Goal: Task Accomplishment & Management: Complete application form

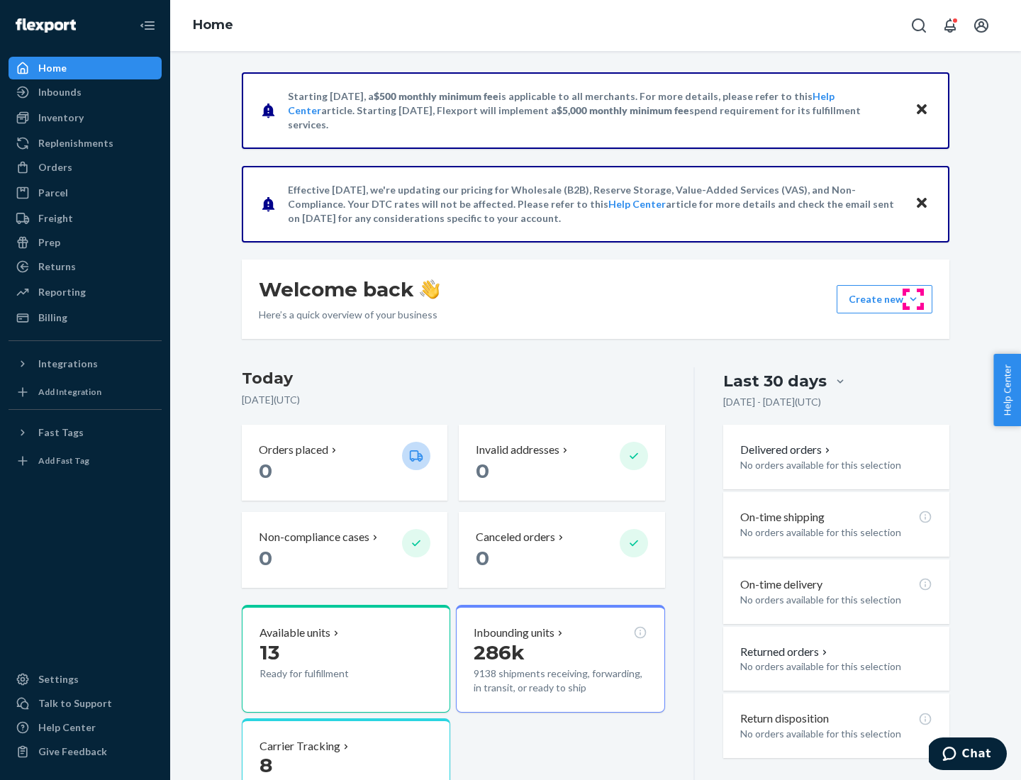
click at [913, 299] on button "Create new Create new inbound Create new order Create new product" at bounding box center [885, 299] width 96 height 28
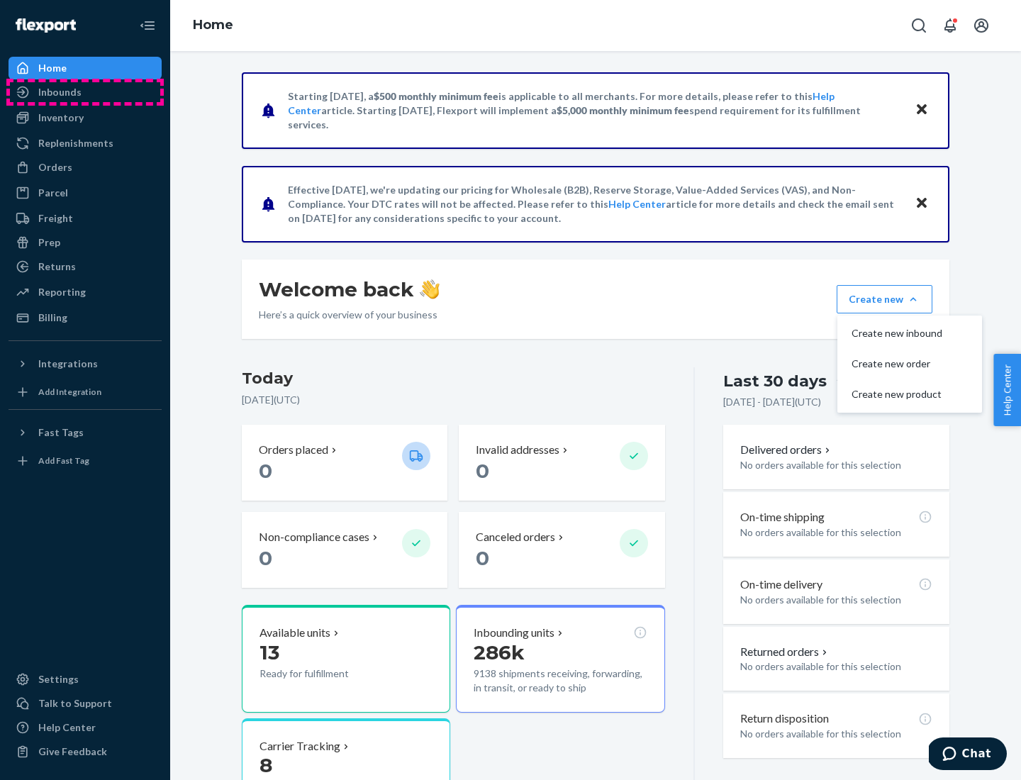
click at [85, 92] on div "Inbounds" at bounding box center [85, 92] width 150 height 20
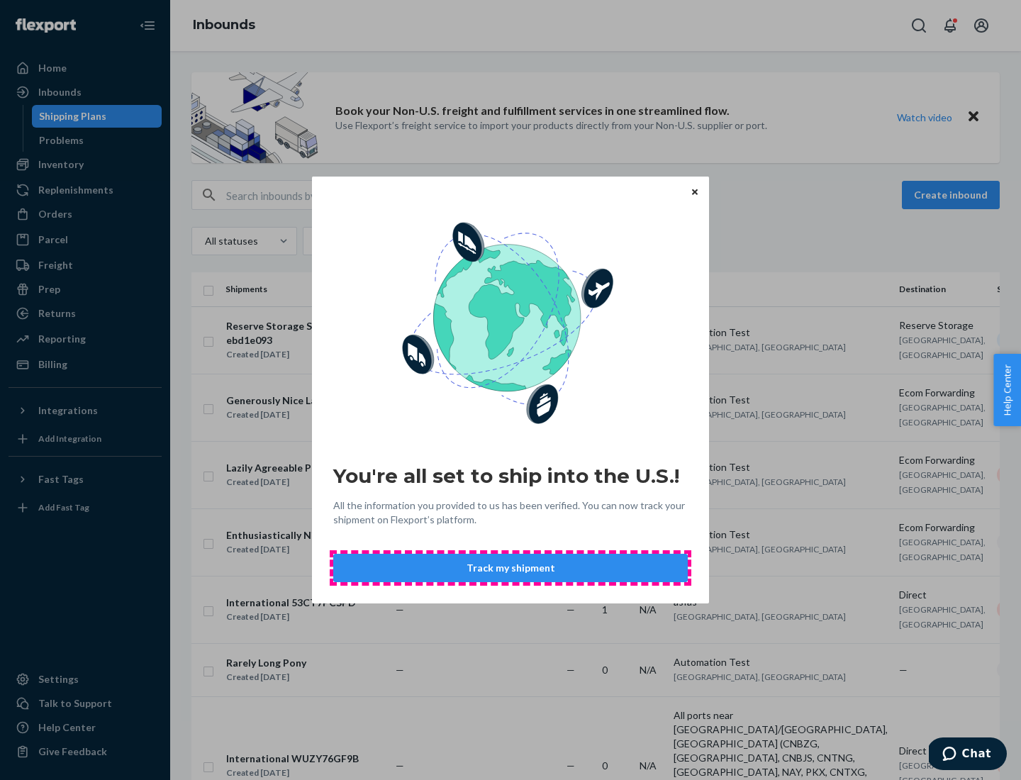
click at [511, 568] on button "Track my shipment" at bounding box center [510, 568] width 355 height 28
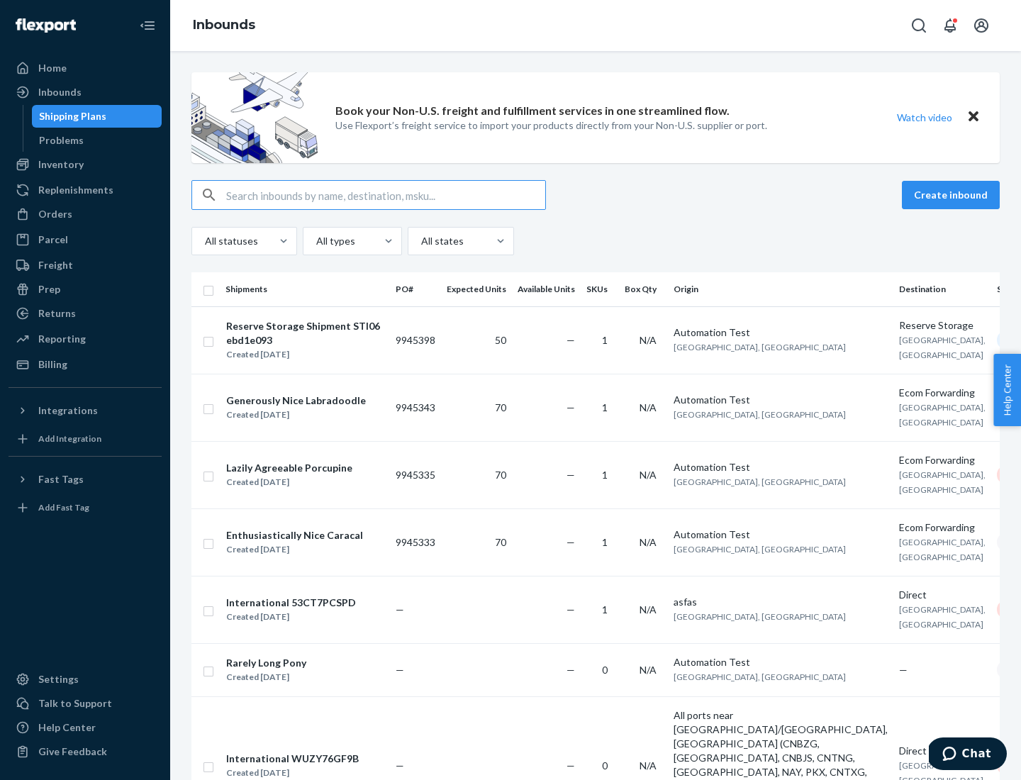
click at [953, 195] on button "Create inbound" at bounding box center [951, 195] width 98 height 28
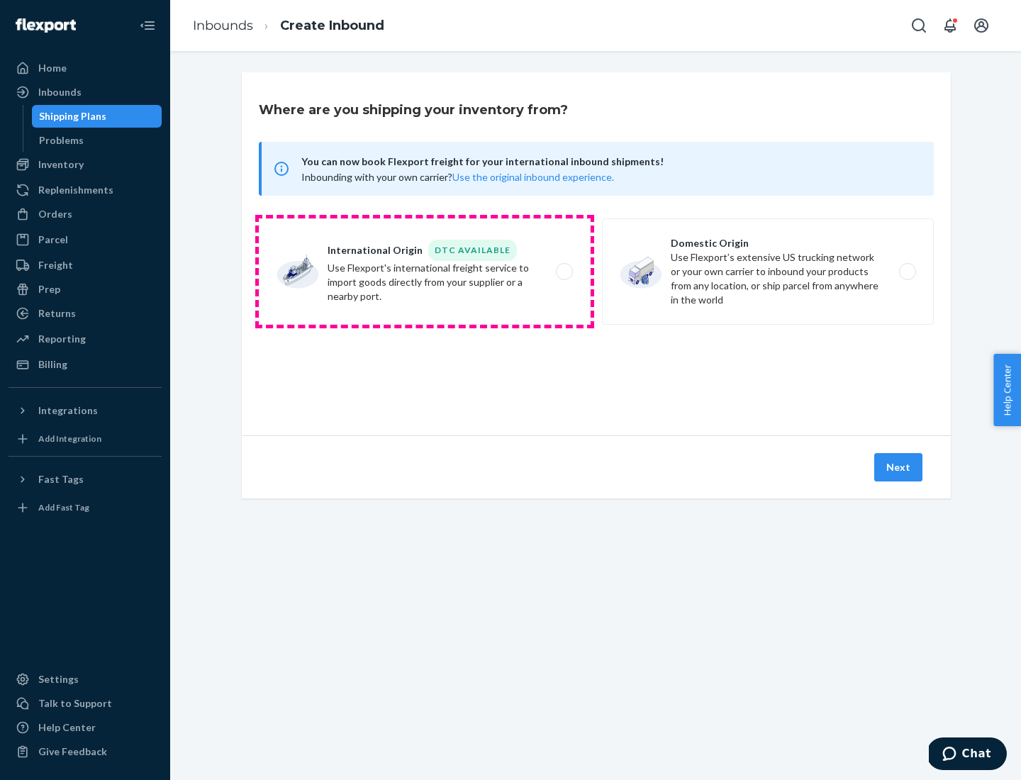
click at [425, 272] on label "International Origin DTC Available Use Flexport's international freight service…" at bounding box center [425, 271] width 332 height 106
click at [564, 272] on input "International Origin DTC Available Use Flexport's international freight service…" at bounding box center [568, 271] width 9 height 9
radio input "true"
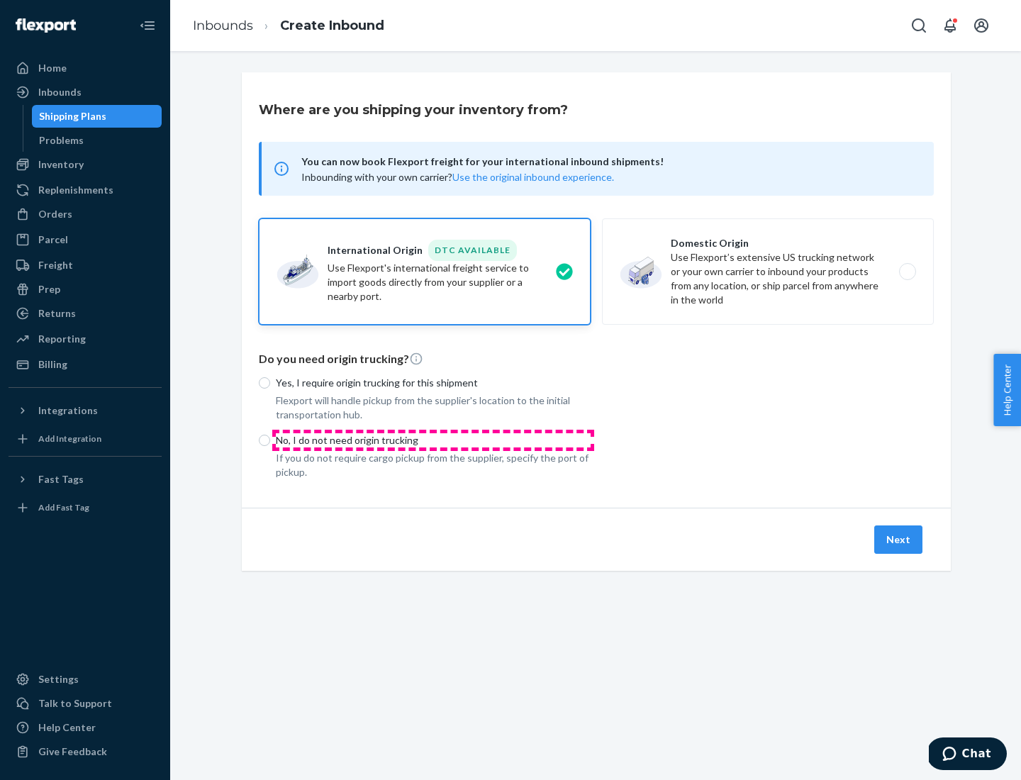
click at [433, 440] on p "No, I do not need origin trucking" at bounding box center [433, 440] width 315 height 14
click at [270, 440] on input "No, I do not need origin trucking" at bounding box center [264, 440] width 11 height 11
radio input "true"
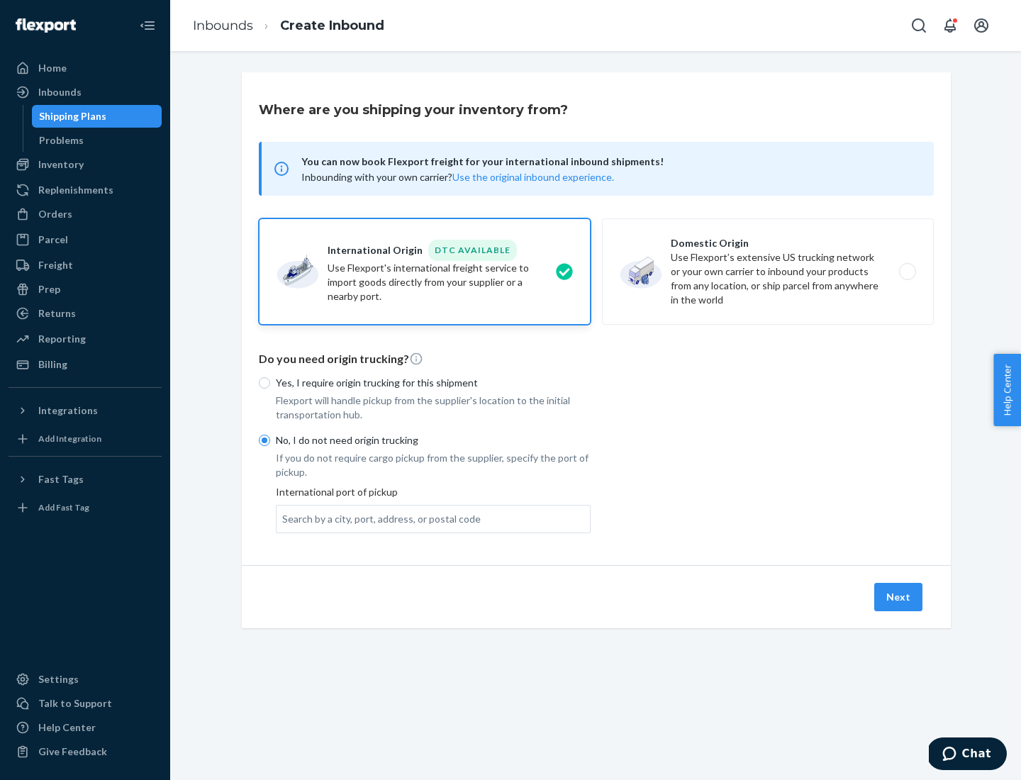
click at [378, 518] on div "Search by a city, port, address, or postal code" at bounding box center [381, 519] width 199 height 14
click at [284, 518] on input "Search by a city, port, address, or postal code" at bounding box center [282, 519] width 1 height 14
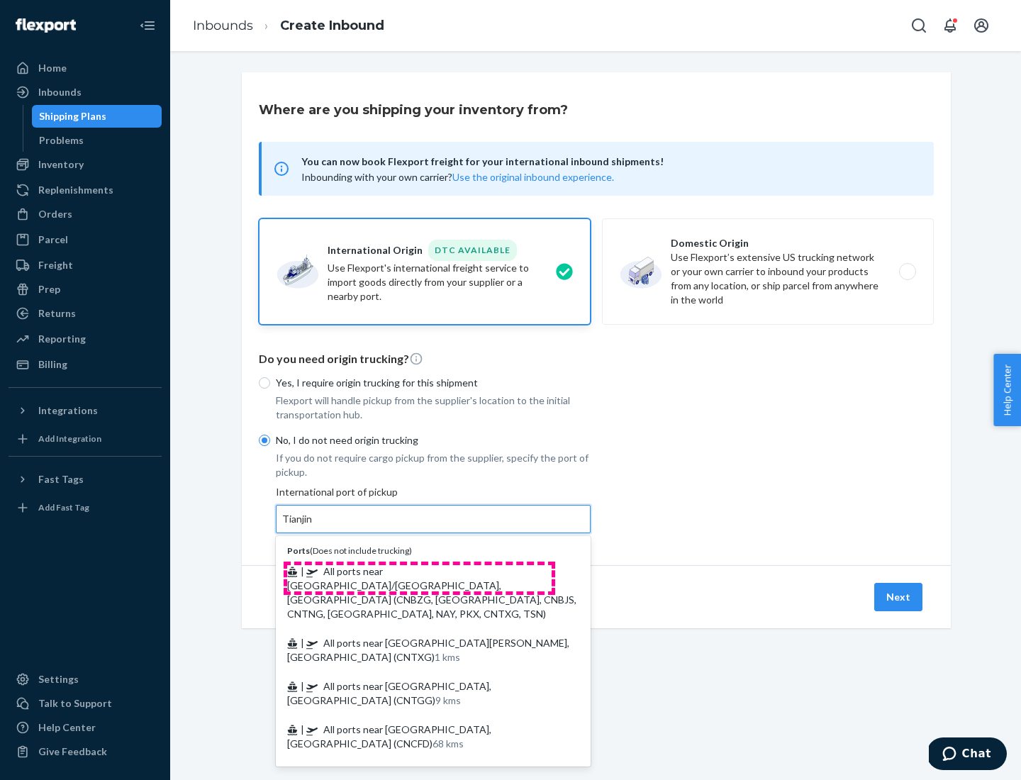
click at [419, 571] on span "| All ports near [GEOGRAPHIC_DATA]/[GEOGRAPHIC_DATA], [GEOGRAPHIC_DATA] (CNBZG,…" at bounding box center [431, 592] width 289 height 55
click at [313, 526] on input "Tianjin" at bounding box center [297, 519] width 31 height 14
type input "All ports near [GEOGRAPHIC_DATA]/[GEOGRAPHIC_DATA], [GEOGRAPHIC_DATA] (CNBZG, […"
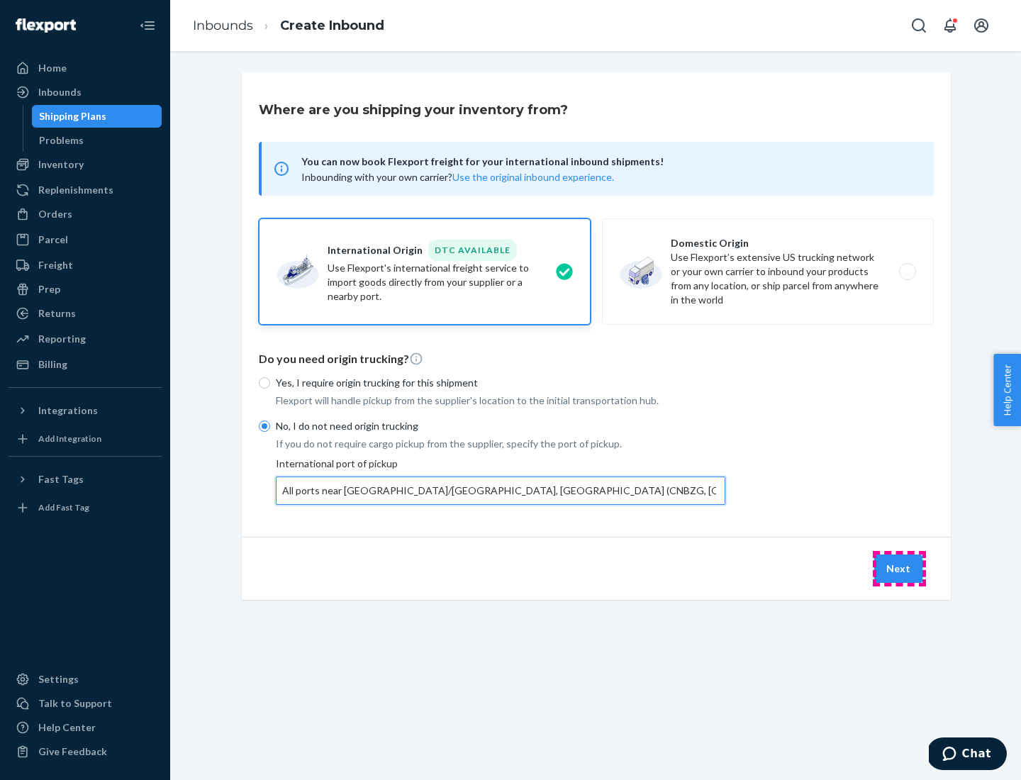
click at [899, 568] on button "Next" at bounding box center [898, 568] width 48 height 28
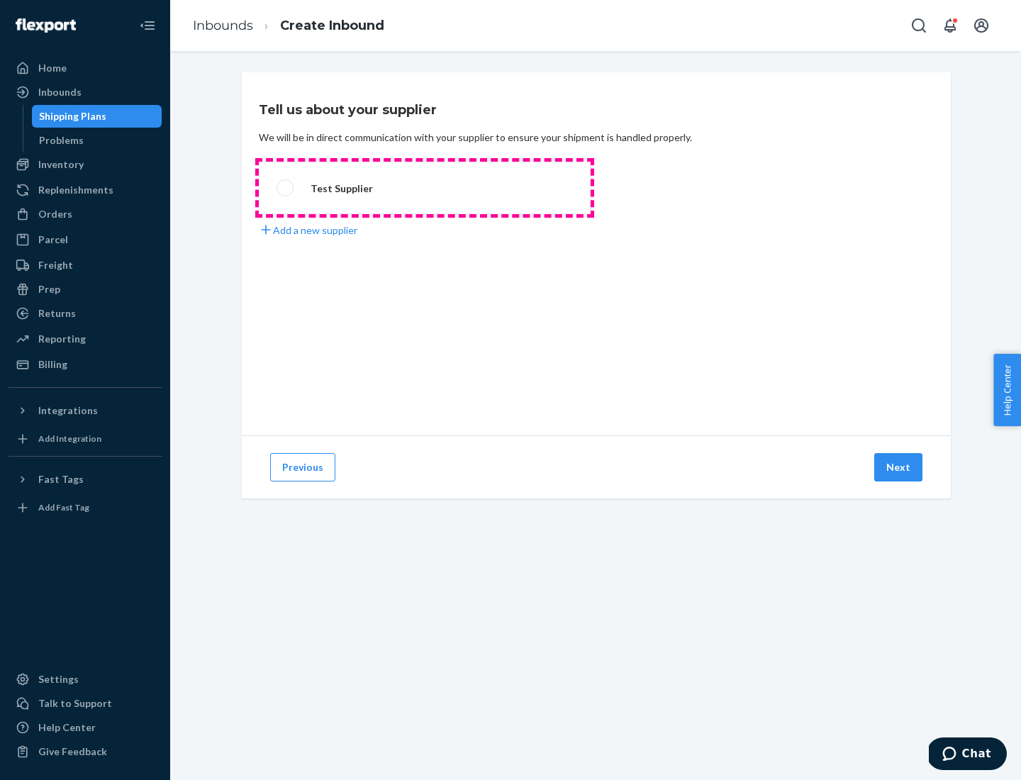
click at [425, 188] on label "Test Supplier" at bounding box center [425, 188] width 332 height 52
click at [286, 188] on input "Test Supplier" at bounding box center [281, 188] width 9 height 9
radio input "true"
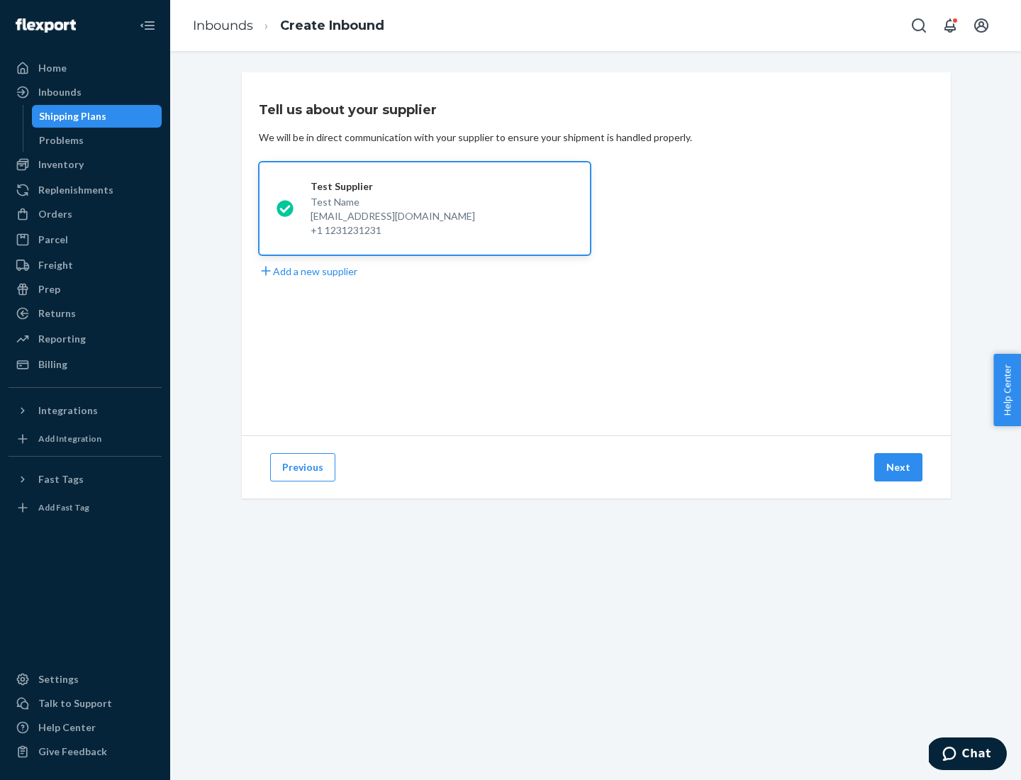
click at [899, 467] on button "Next" at bounding box center [898, 467] width 48 height 28
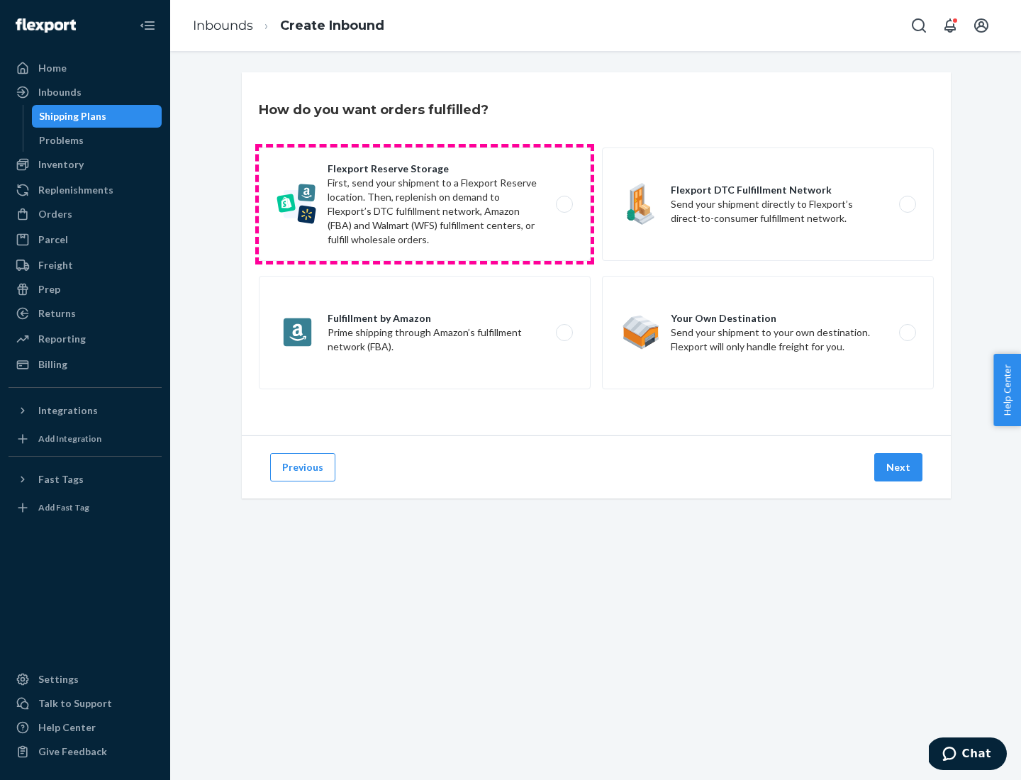
click at [425, 204] on label "Flexport Reserve Storage First, send your shipment to a Flexport Reserve locati…" at bounding box center [425, 203] width 332 height 113
click at [564, 204] on input "Flexport Reserve Storage First, send your shipment to a Flexport Reserve locati…" at bounding box center [568, 204] width 9 height 9
radio input "true"
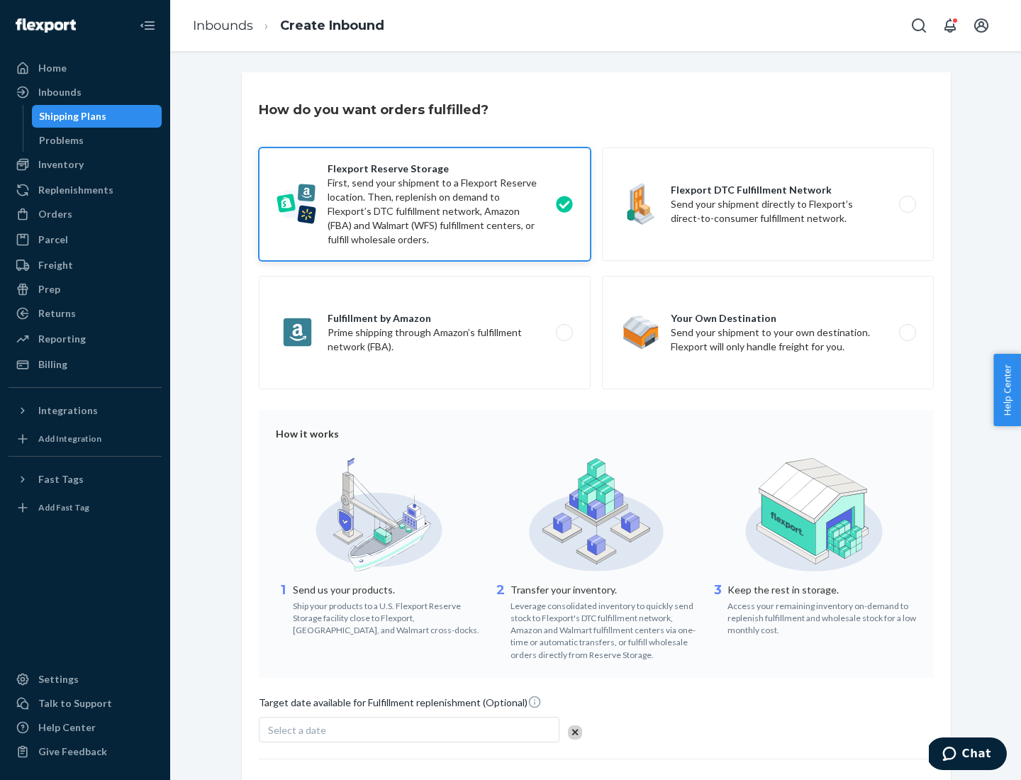
scroll to position [116, 0]
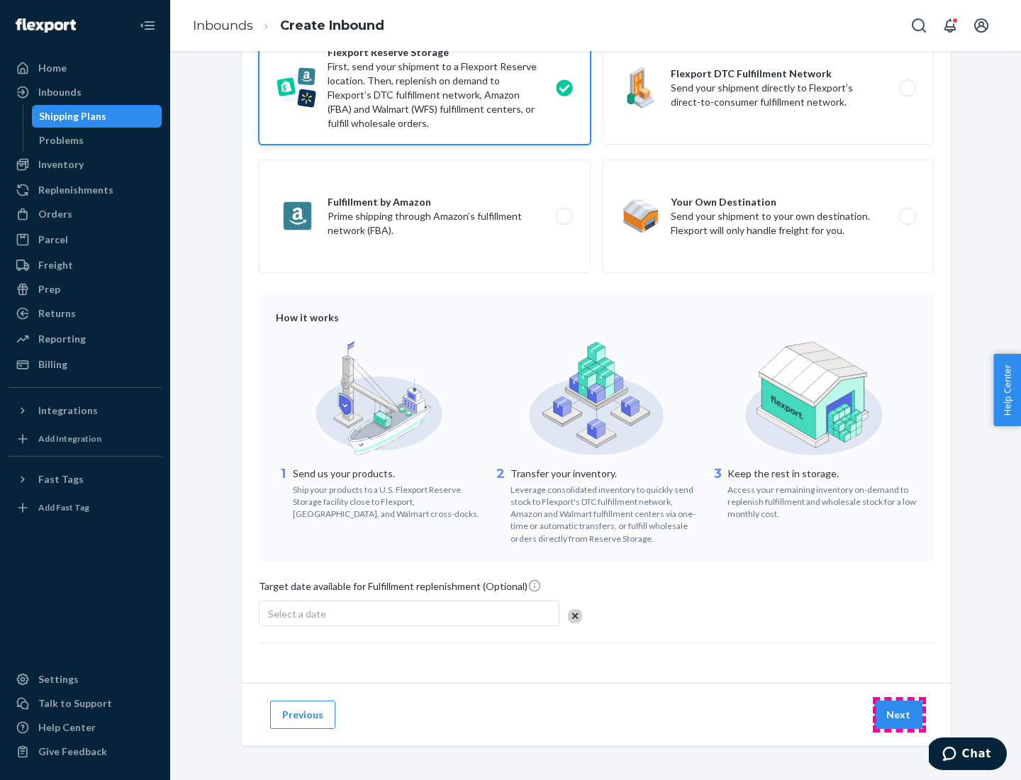
click at [899, 714] on button "Next" at bounding box center [898, 715] width 48 height 28
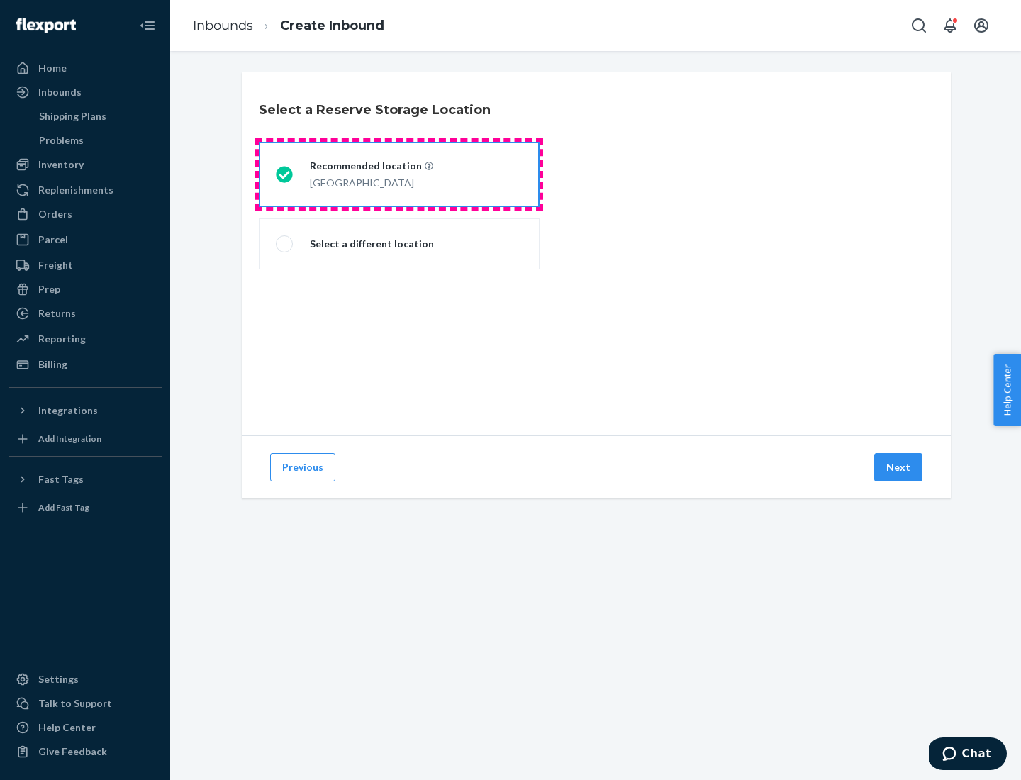
click at [399, 174] on div "[GEOGRAPHIC_DATA]" at bounding box center [371, 181] width 123 height 17
click at [285, 174] on input "Recommended location [GEOGRAPHIC_DATA]" at bounding box center [280, 174] width 9 height 9
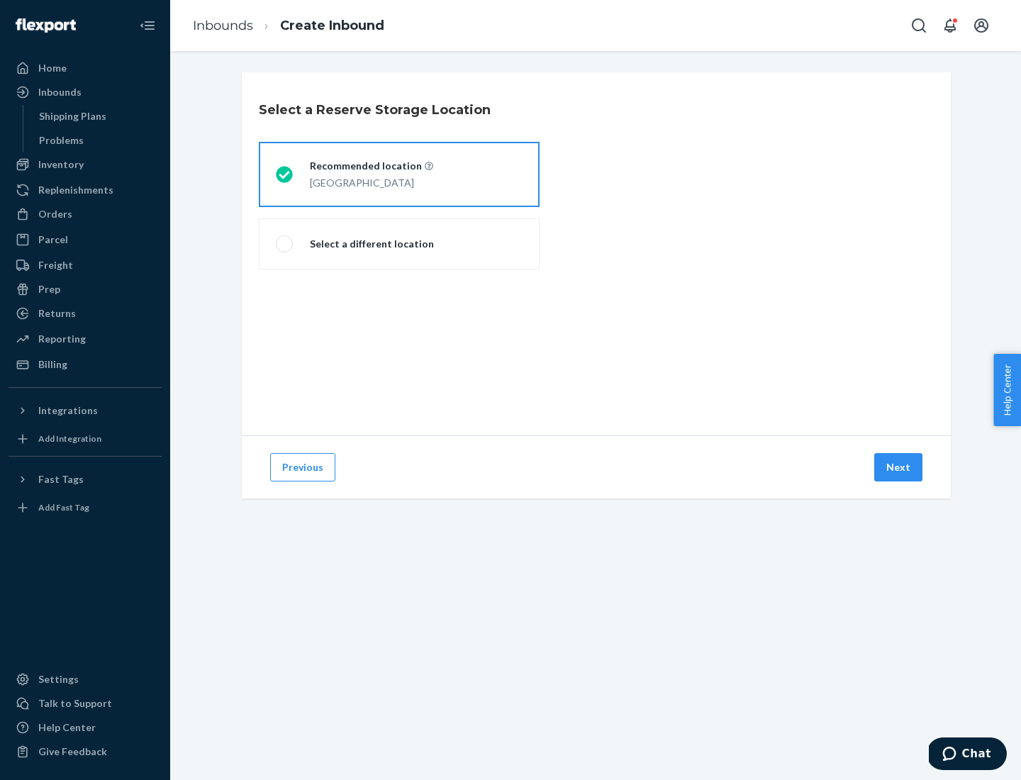
click at [899, 467] on button "Next" at bounding box center [898, 467] width 48 height 28
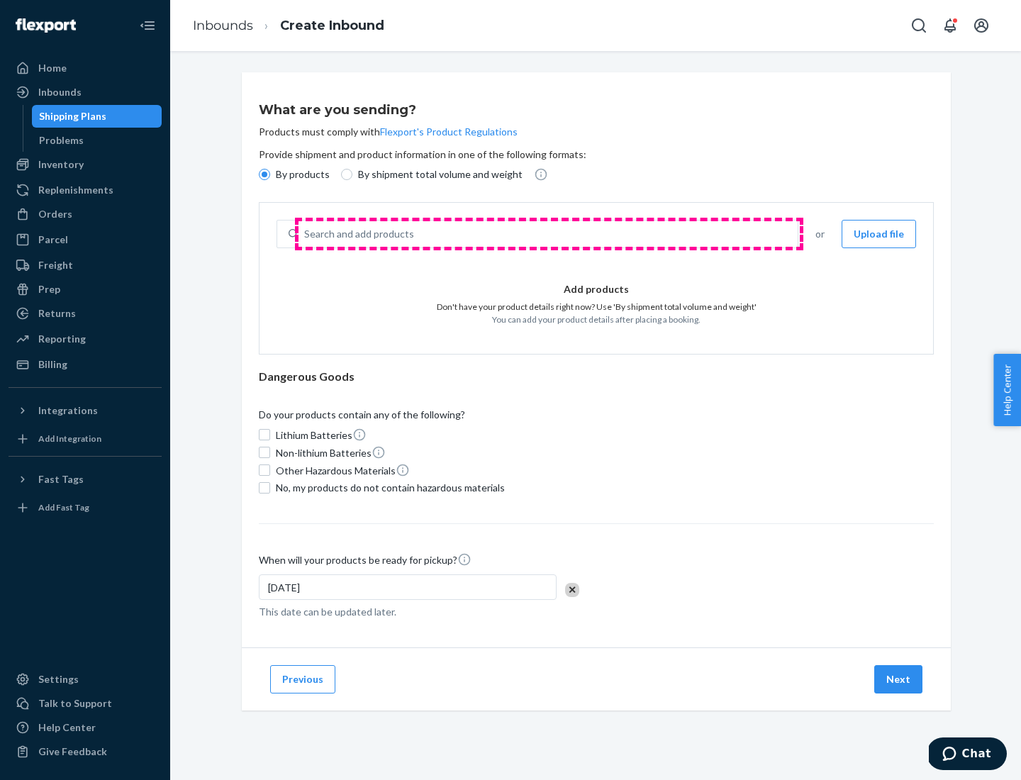
click at [549, 234] on div "Search and add products" at bounding box center [548, 234] width 499 height 26
click at [306, 234] on input "Search and add products" at bounding box center [304, 234] width 1 height 14
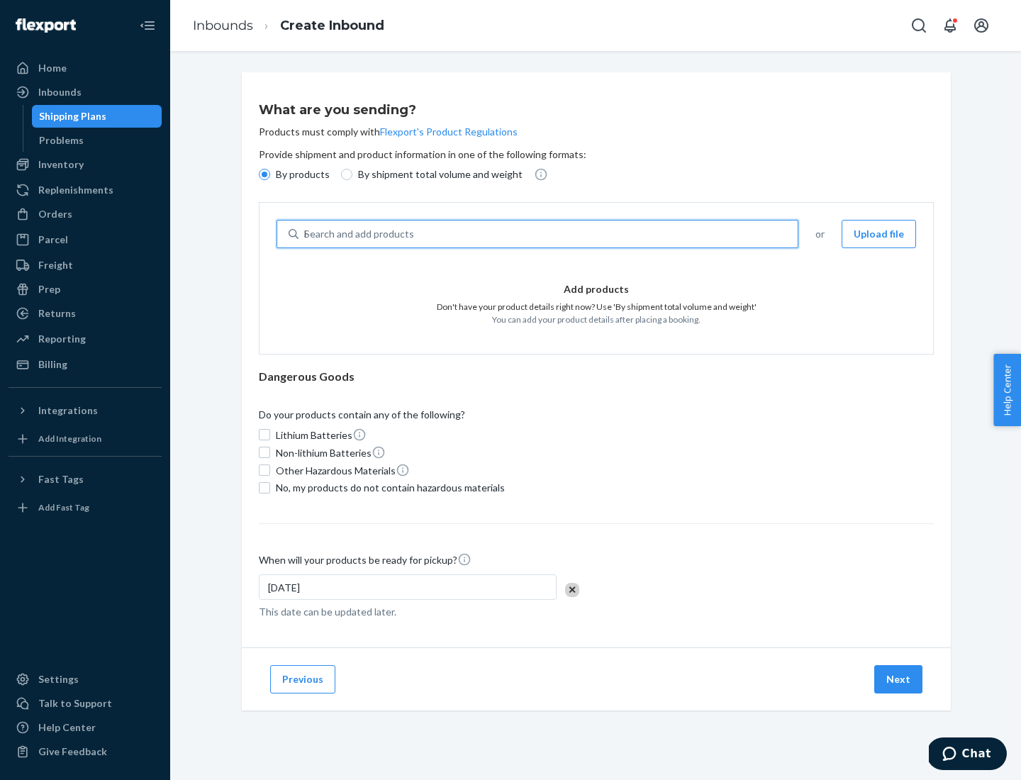
type input "basic"
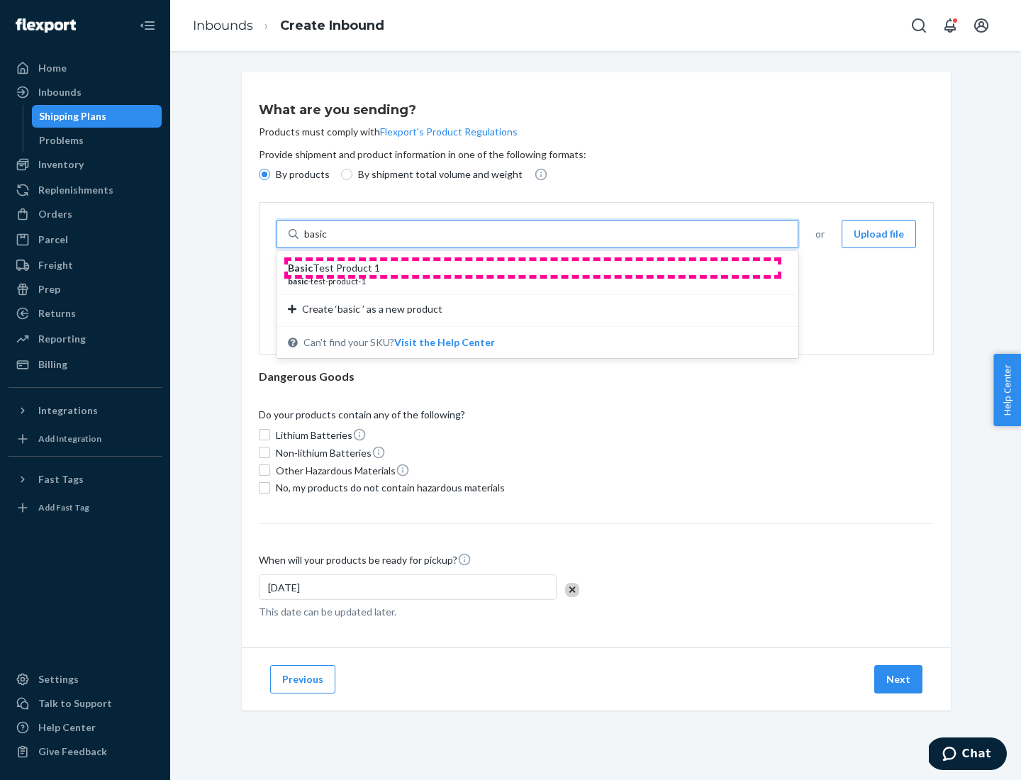
click at [532, 268] on div "Basic Test Product 1" at bounding box center [532, 268] width 488 height 14
click at [330, 241] on input "basic" at bounding box center [317, 234] width 26 height 14
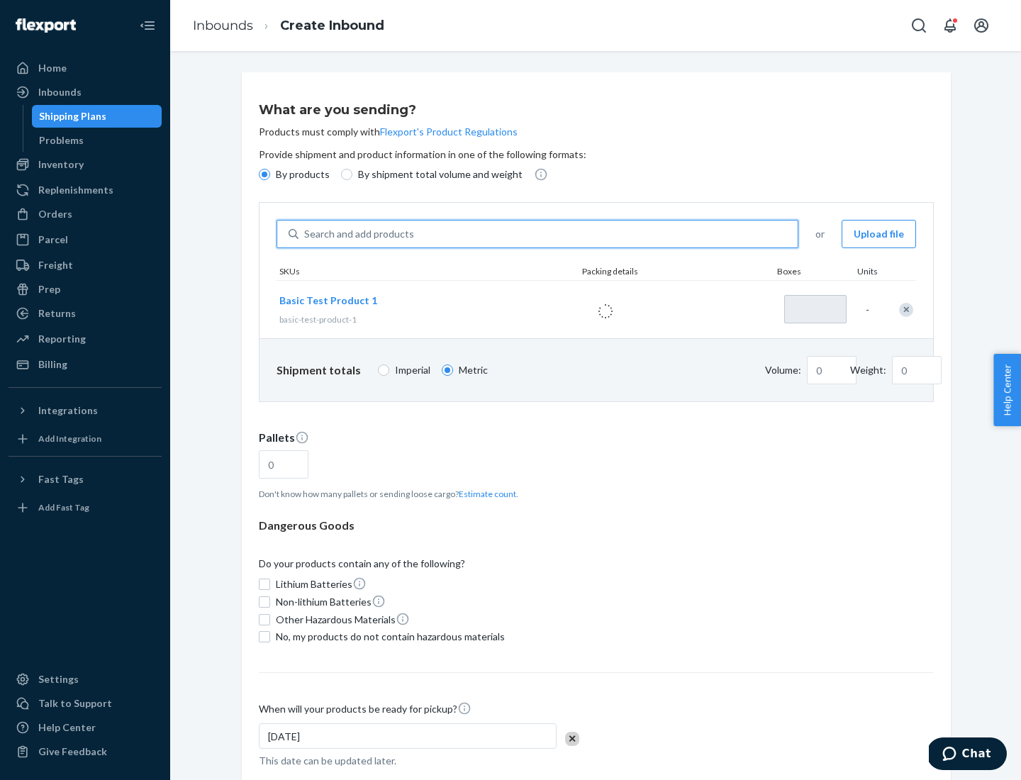
type input "1"
type input "1.09"
type input "3.27"
type input "3"
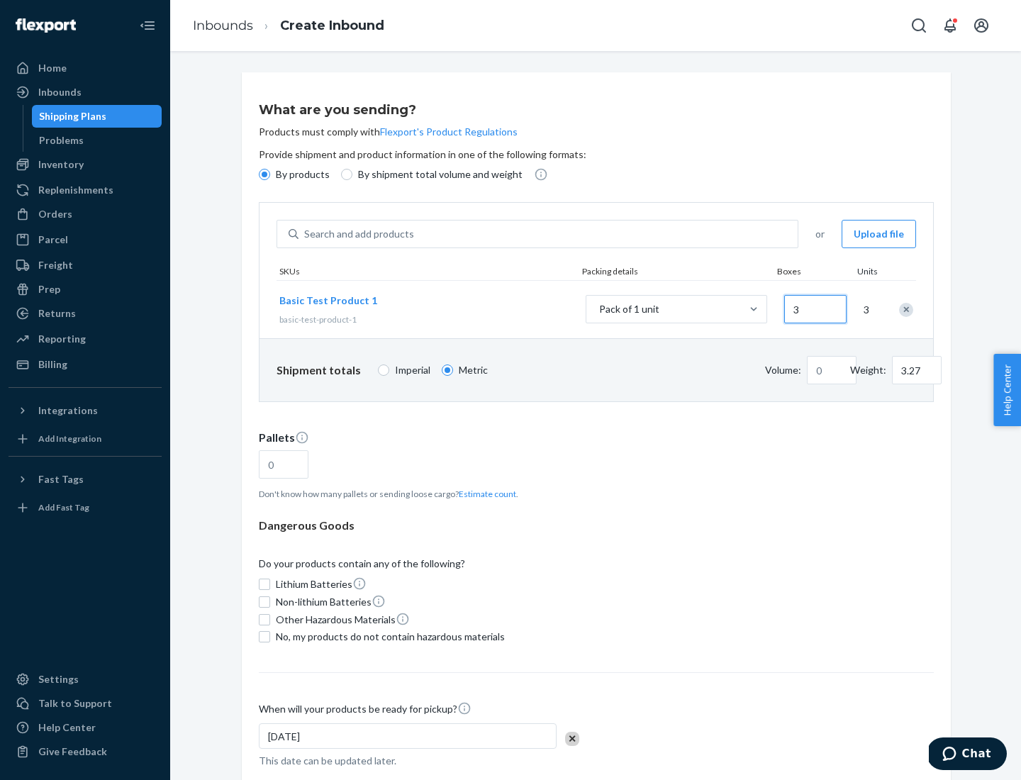
type input "0.01"
type input "32.66"
type input "30"
type input "0.07"
type input "326.59"
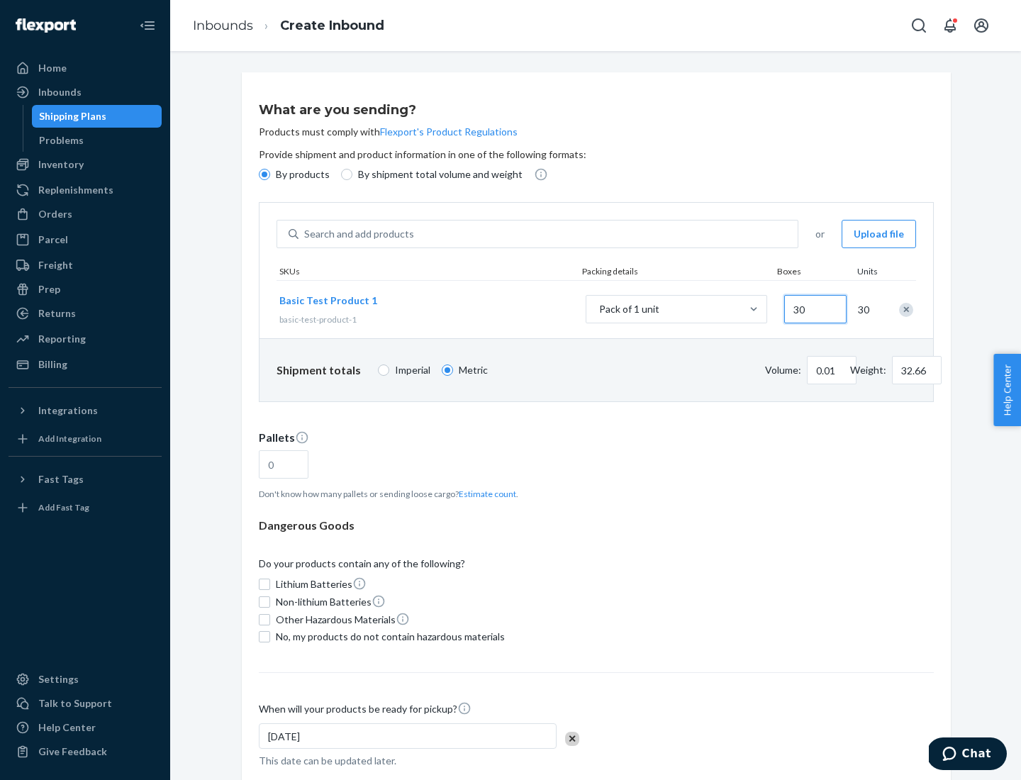
type input "300"
type input "0.68"
type input "3265.86"
type input "3000"
type input "1.09"
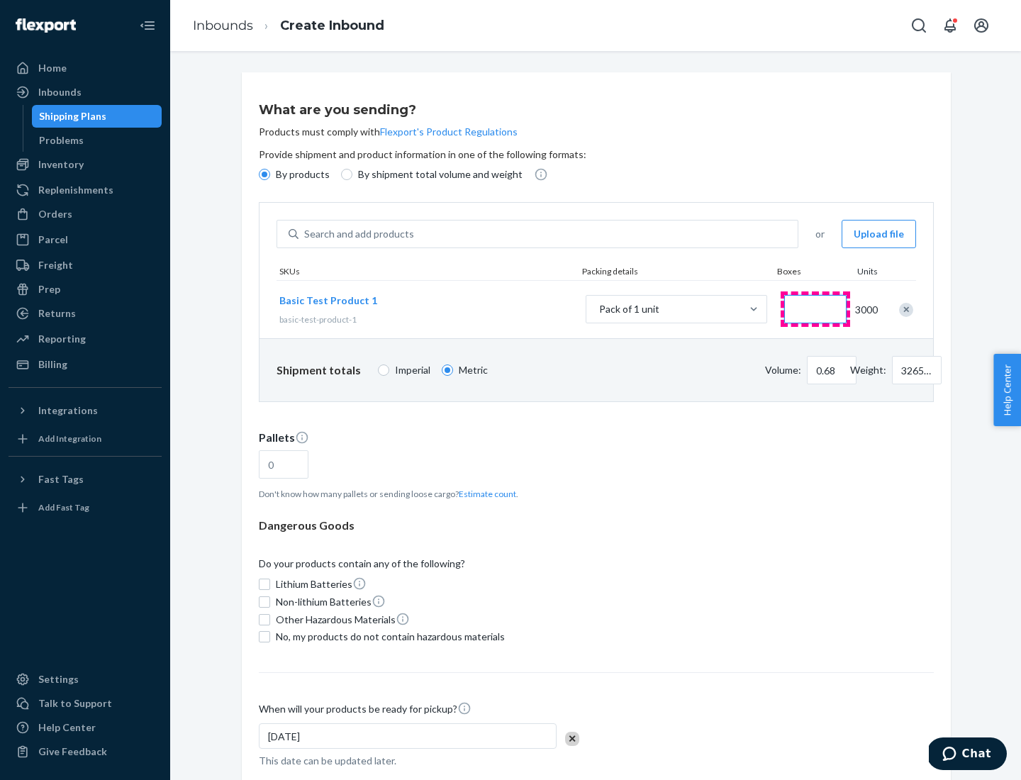
type input "1"
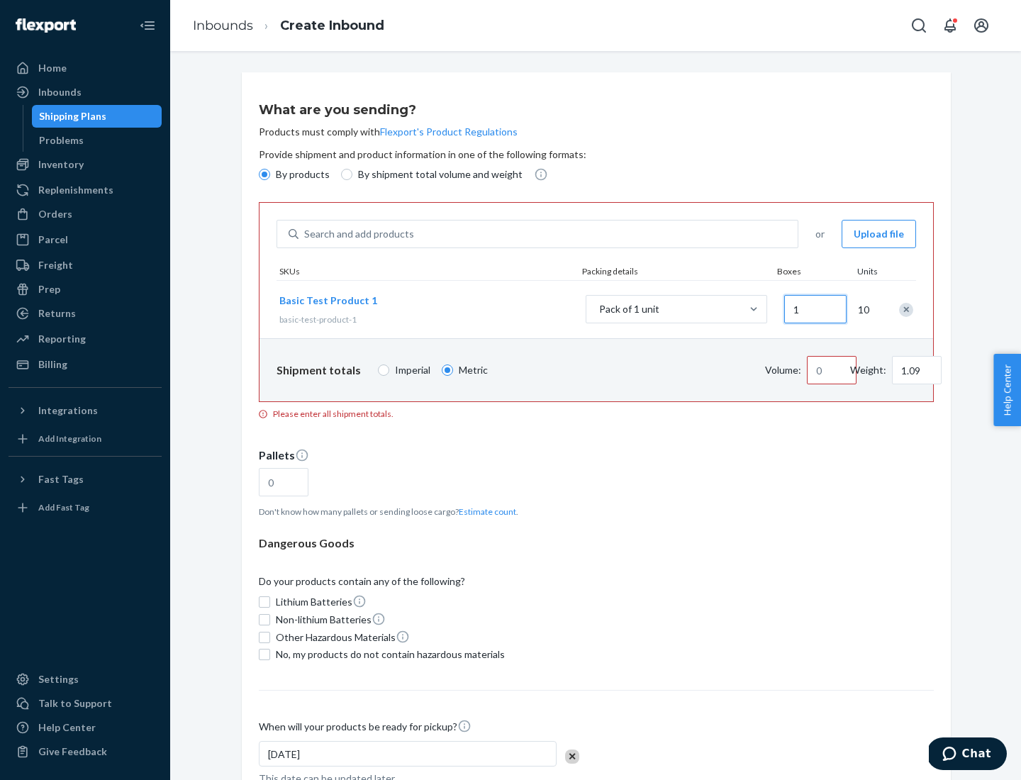
type input "10.89"
type input "10"
type input "0.02"
type input "108.86"
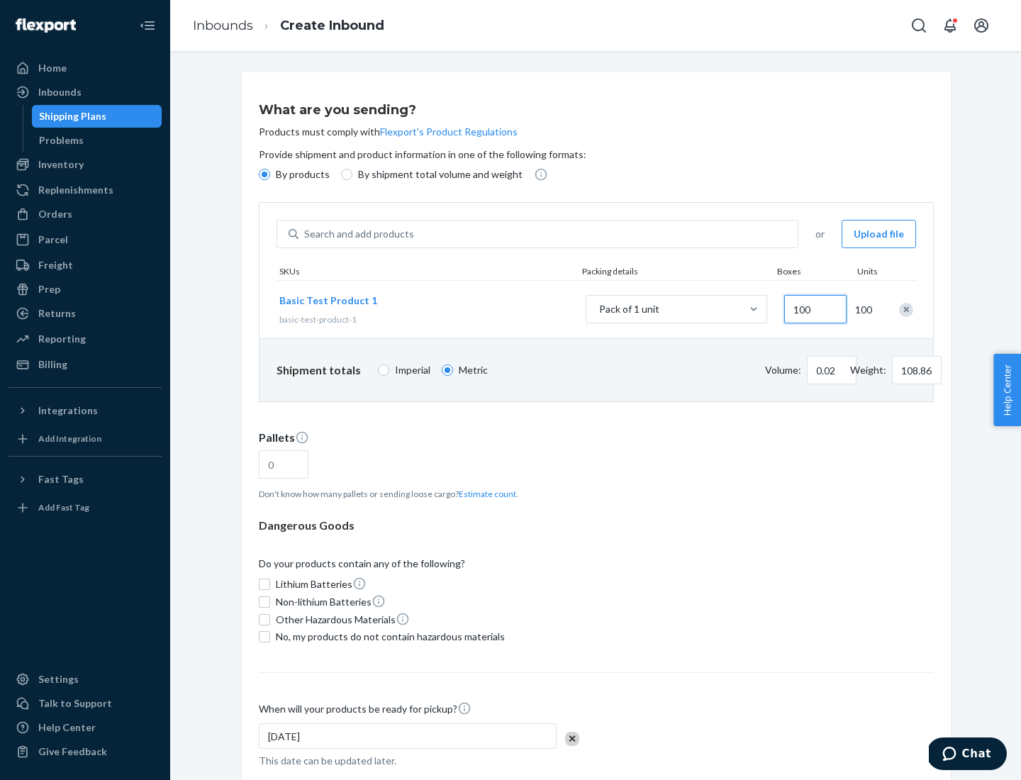
type input "1000"
type input "0.23"
type input "1088.62"
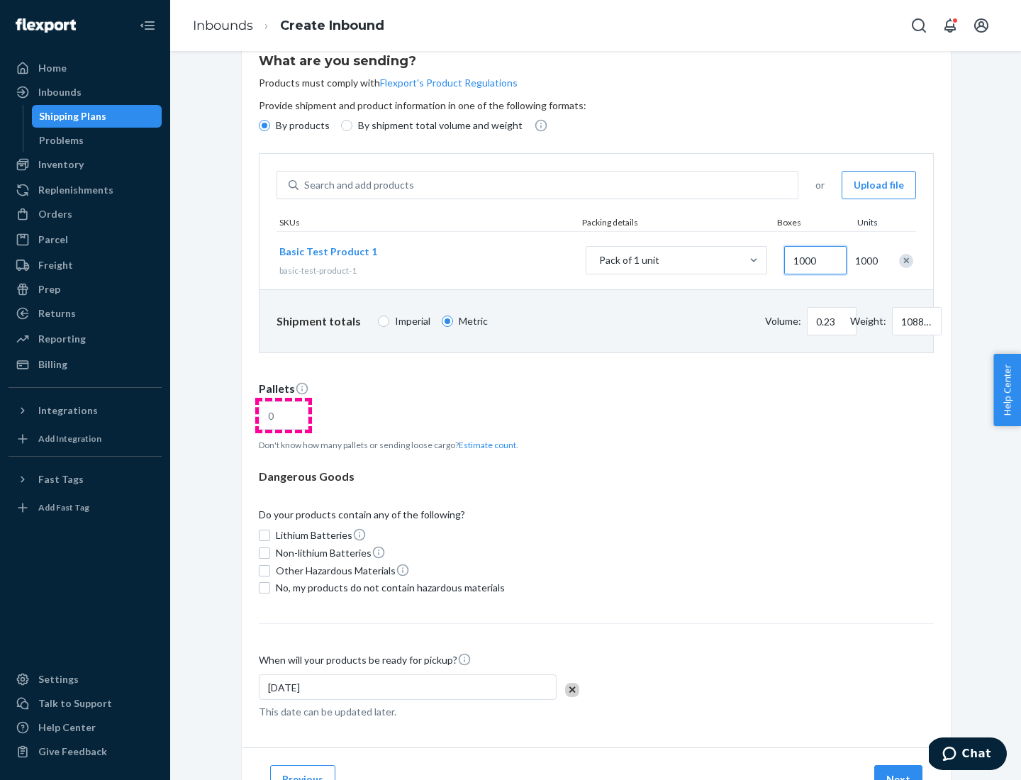
type input "1000"
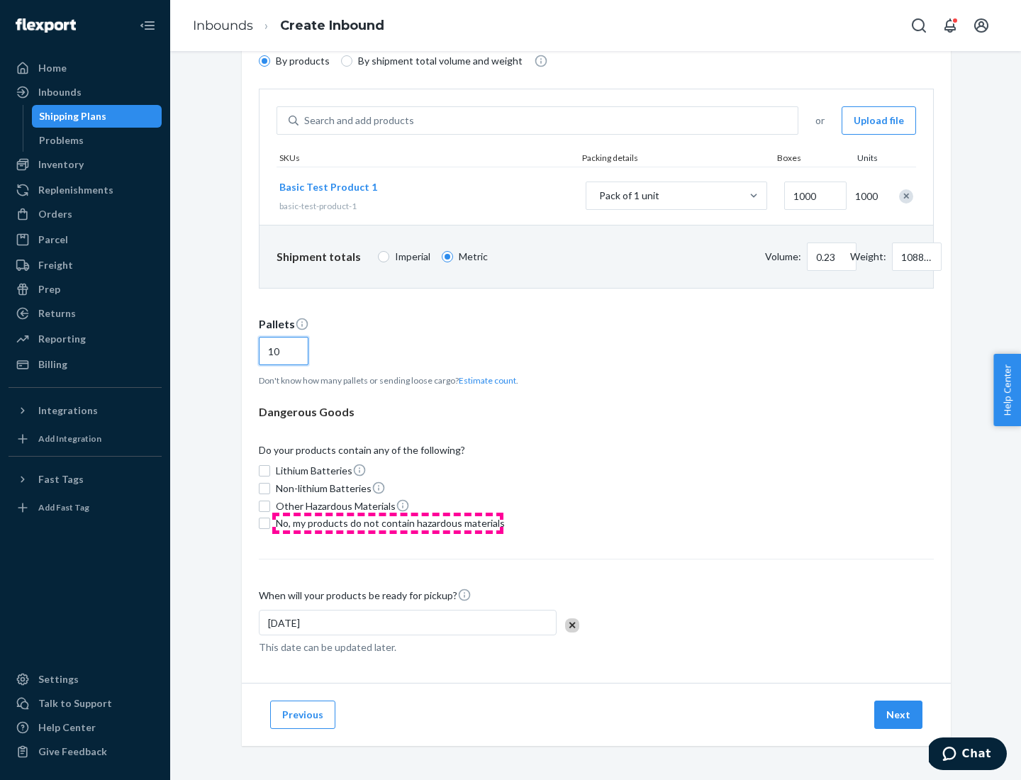
type input "10"
click at [388, 523] on span "No, my products do not contain hazardous materials" at bounding box center [390, 523] width 229 height 14
click at [270, 523] on input "No, my products do not contain hazardous materials" at bounding box center [264, 523] width 11 height 11
checkbox input "true"
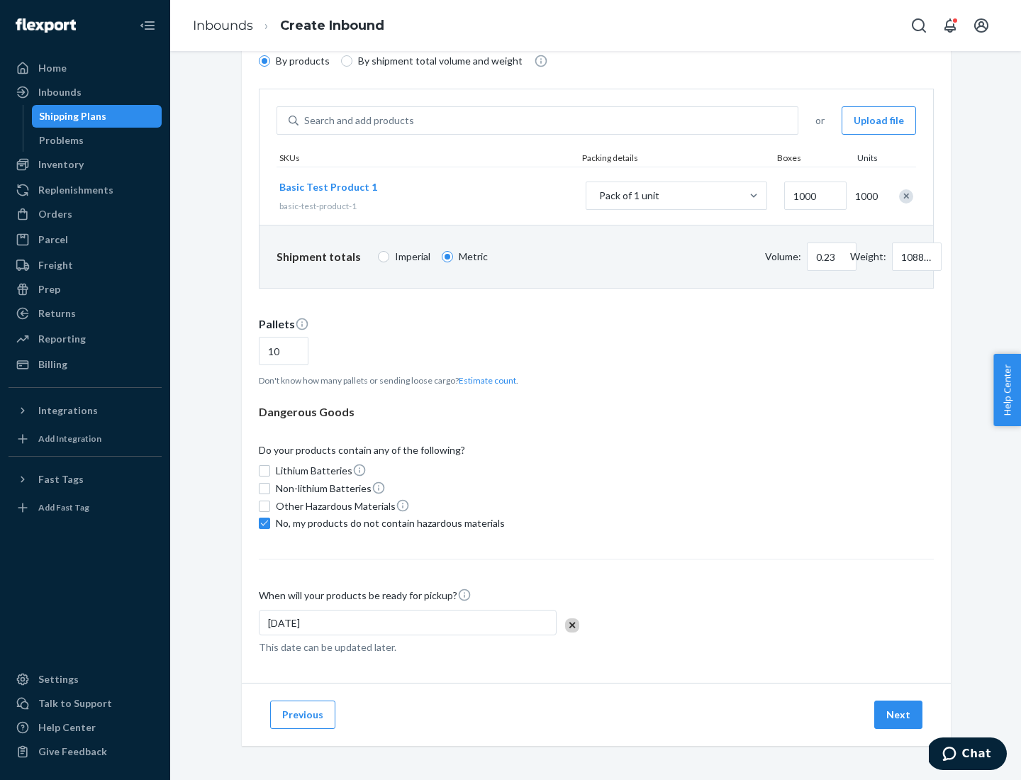
click at [899, 715] on button "Next" at bounding box center [898, 715] width 48 height 28
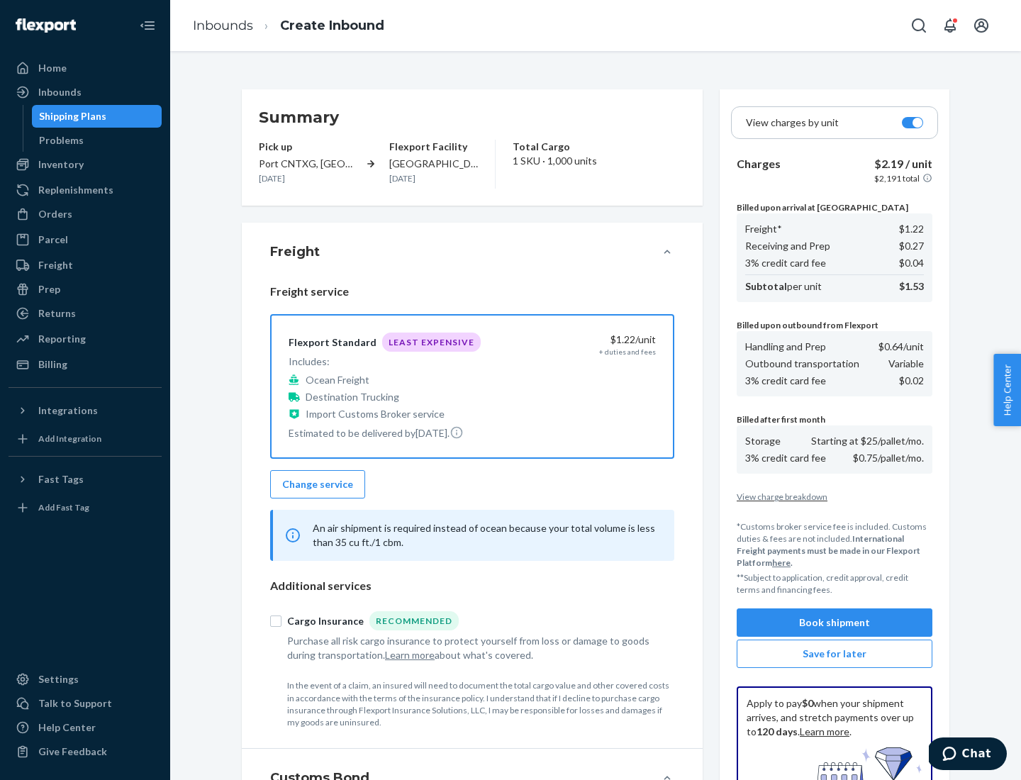
scroll to position [207, 0]
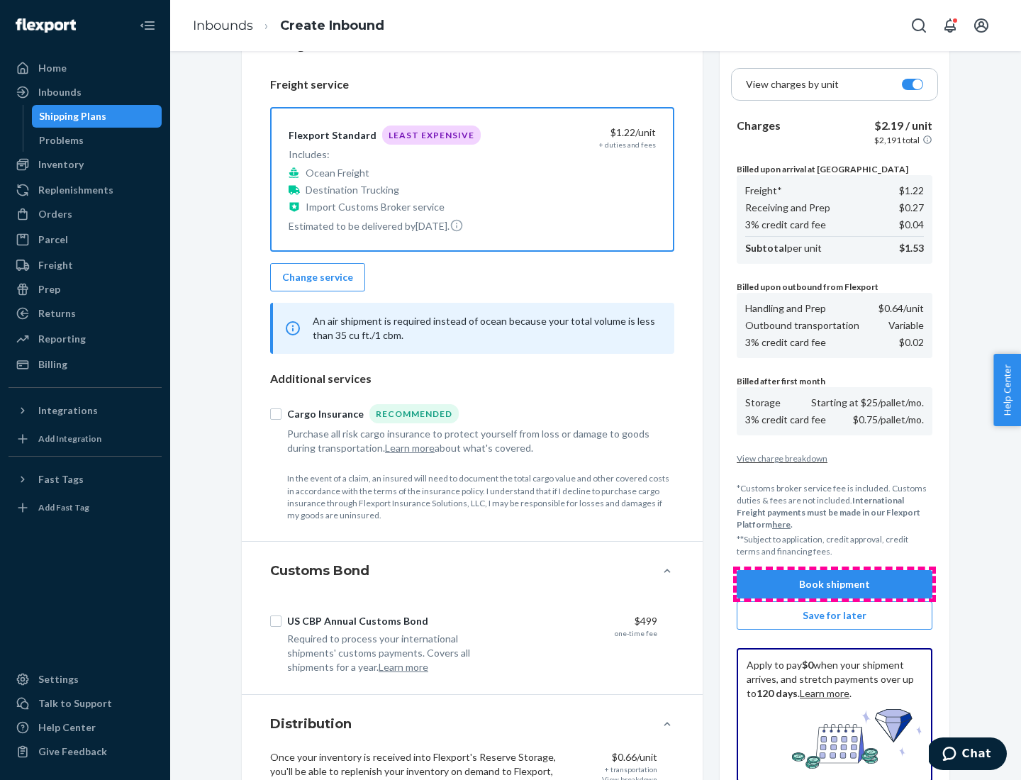
click at [835, 584] on button "Book shipment" at bounding box center [835, 584] width 196 height 28
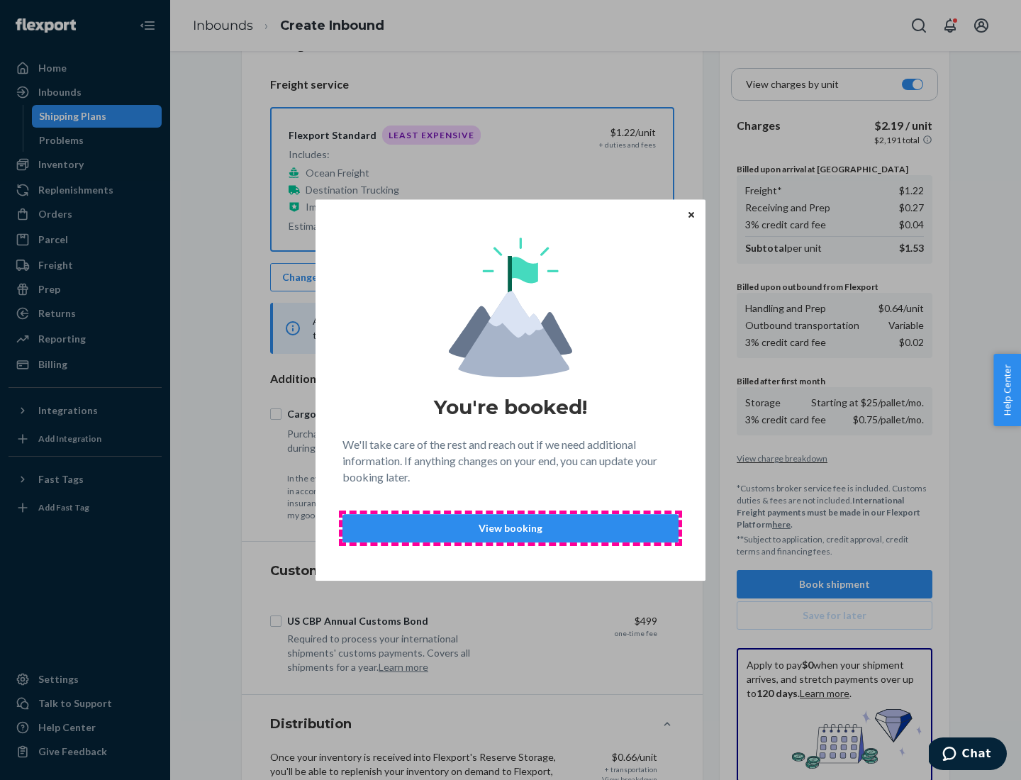
click at [511, 528] on p "View booking" at bounding box center [511, 528] width 312 height 14
